Goal: Task Accomplishment & Management: Manage account settings

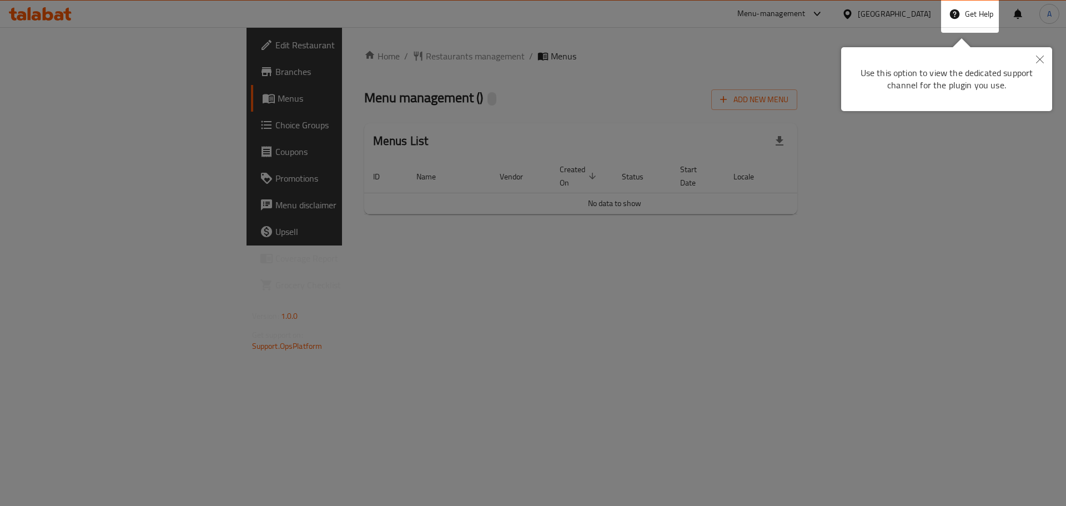
click at [399, 314] on div at bounding box center [533, 253] width 1066 height 506
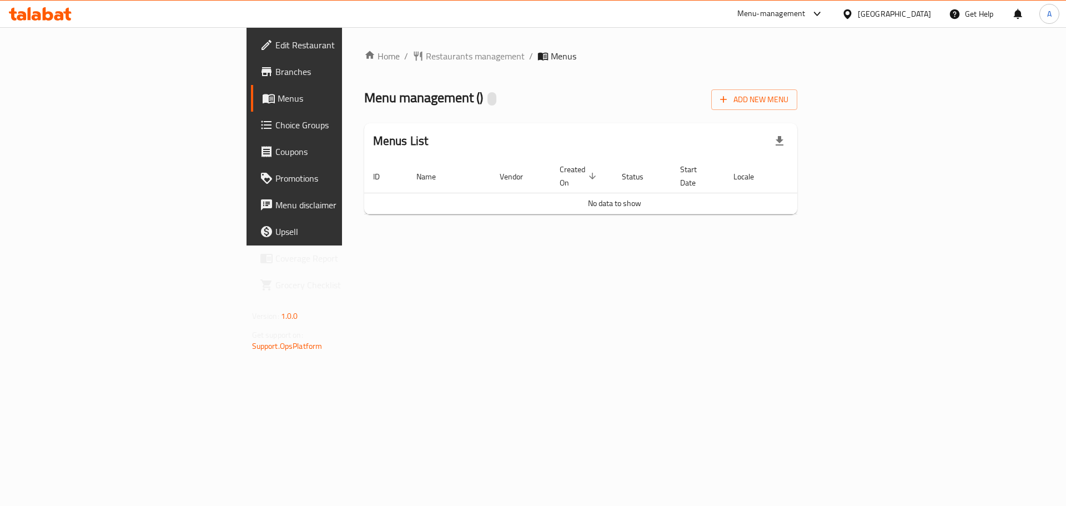
click at [56, 17] on icon at bounding box center [58, 15] width 9 height 9
